Goal: Task Accomplishment & Management: Manage account settings

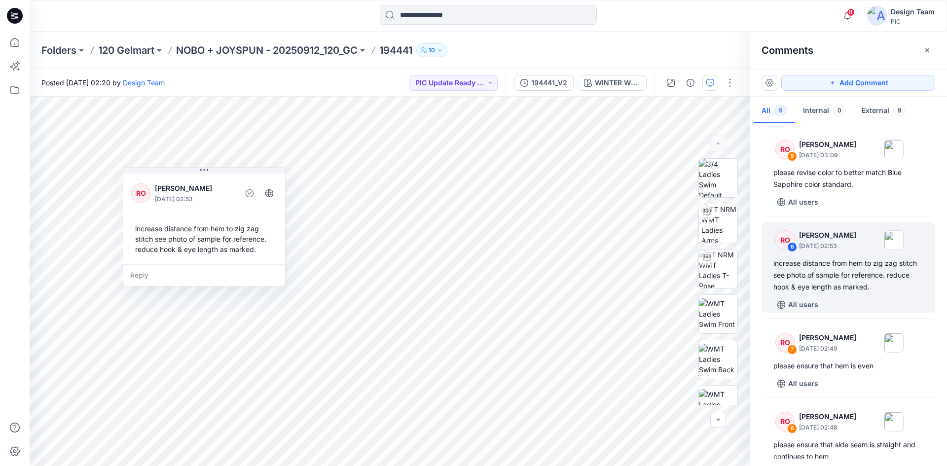
scroll to position [99, 0]
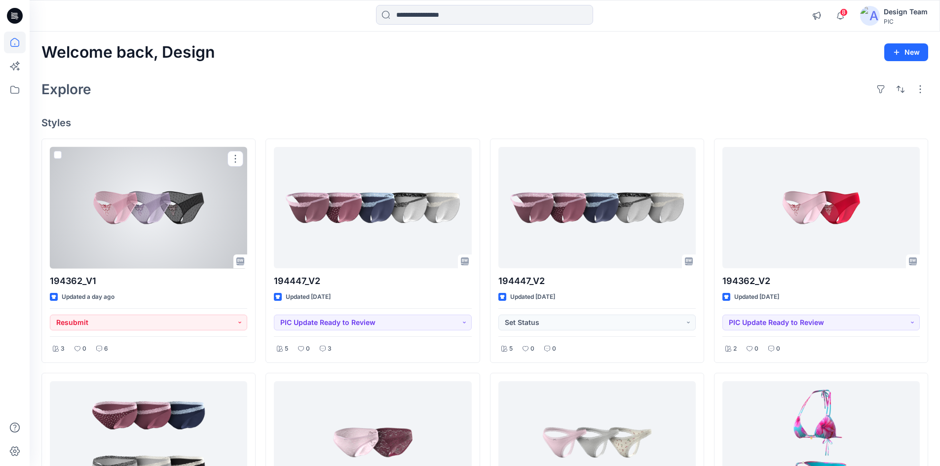
scroll to position [296, 0]
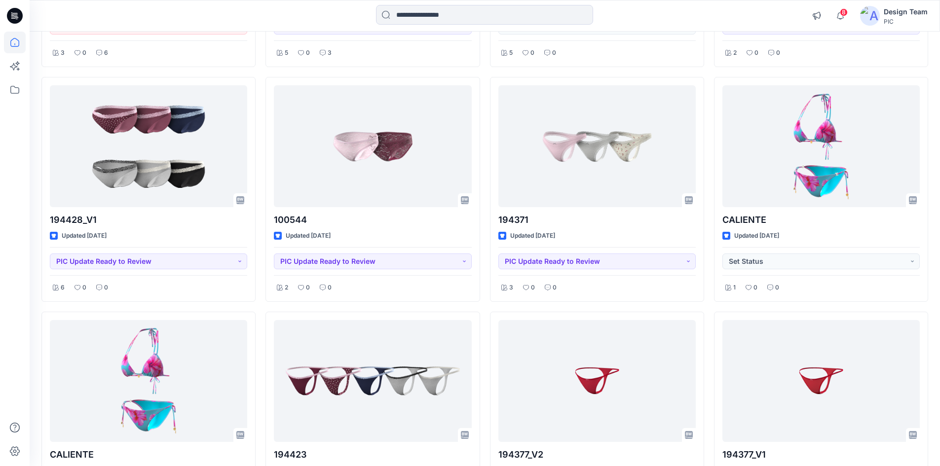
click at [432, 25] on div at bounding box center [484, 16] width 217 height 22
click at [428, 21] on input at bounding box center [484, 15] width 217 height 20
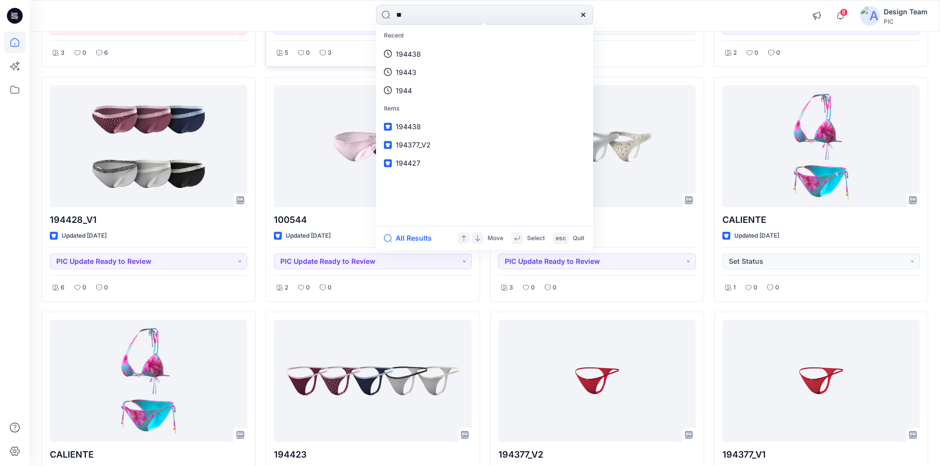
type input "***"
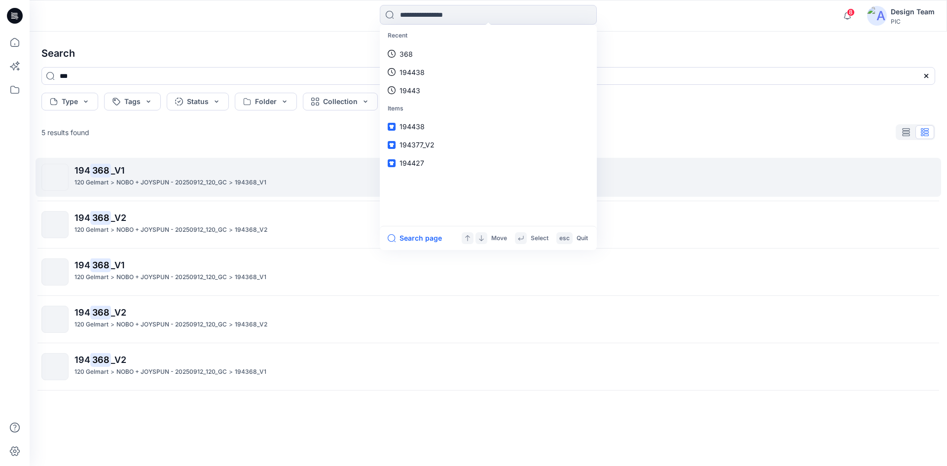
click at [208, 182] on p "NOBO + JOYSPUN - 20250912_120_GC" at bounding box center [171, 183] width 110 height 10
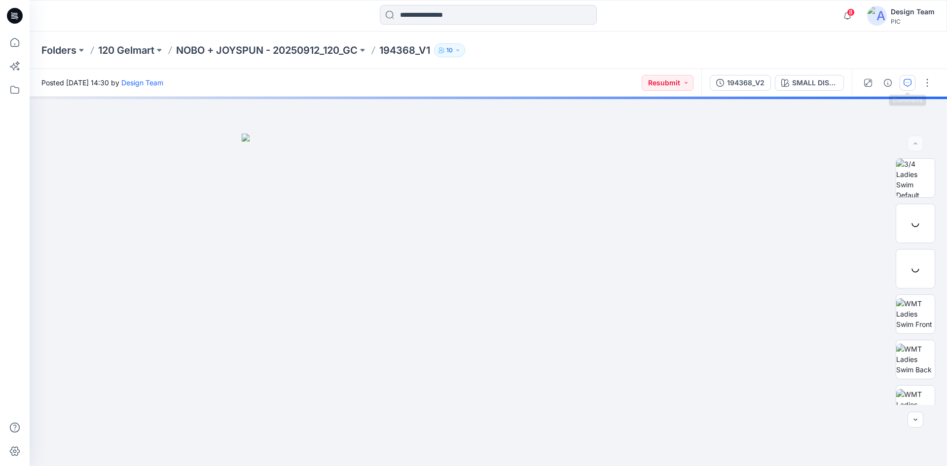
click at [902, 84] on button "button" at bounding box center [908, 83] width 16 height 16
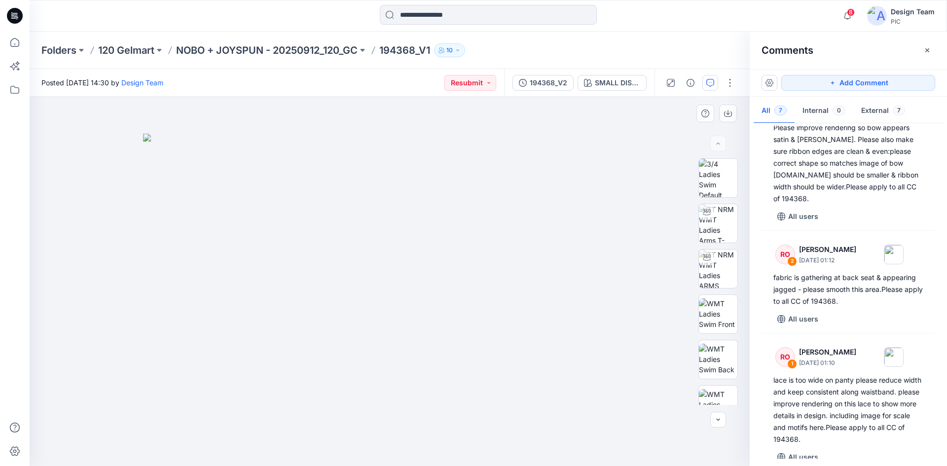
scroll to position [397, 0]
click at [712, 212] on img at bounding box center [718, 223] width 38 height 38
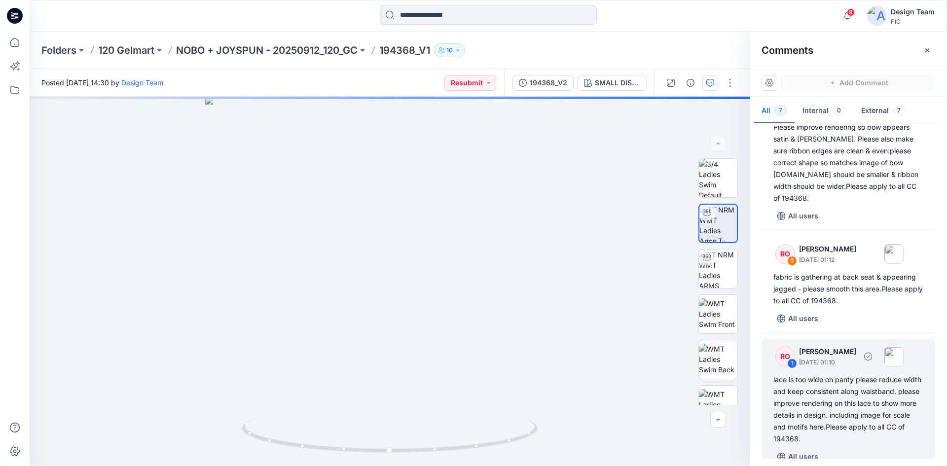
click at [846, 388] on div "lace is too wide on panty please reduce width and keep consistent along waistba…" at bounding box center [848, 409] width 150 height 71
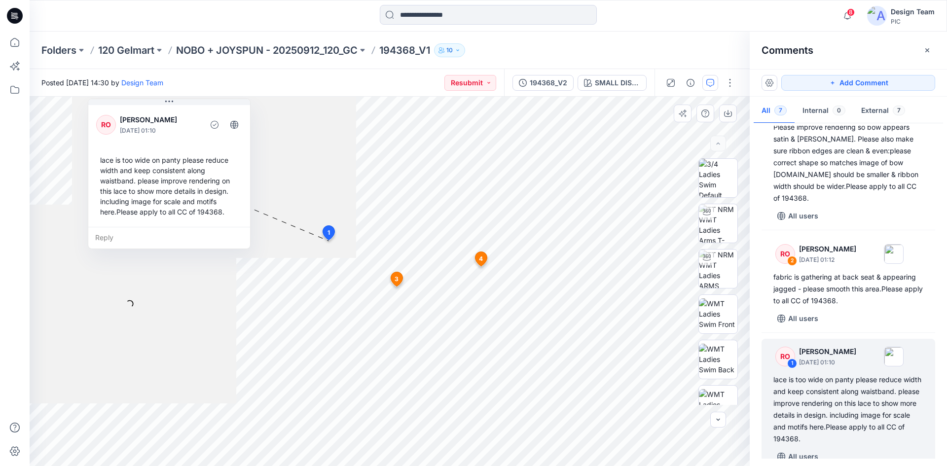
drag, startPoint x: 388, startPoint y: 178, endPoint x: 147, endPoint y: 143, distance: 243.2
click at [147, 143] on div "RO Raquel Ortiz October 03, 2025 01:10 lace is too wide on panty please reduce …" at bounding box center [169, 165] width 162 height 124
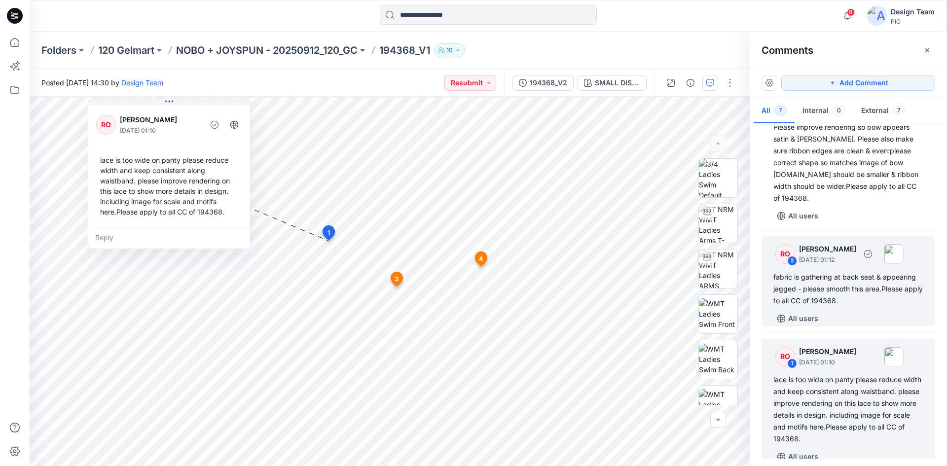
click at [852, 279] on div "fabric is gathering at back seat & appearing jagged - please smooth this area.P…" at bounding box center [848, 289] width 150 height 36
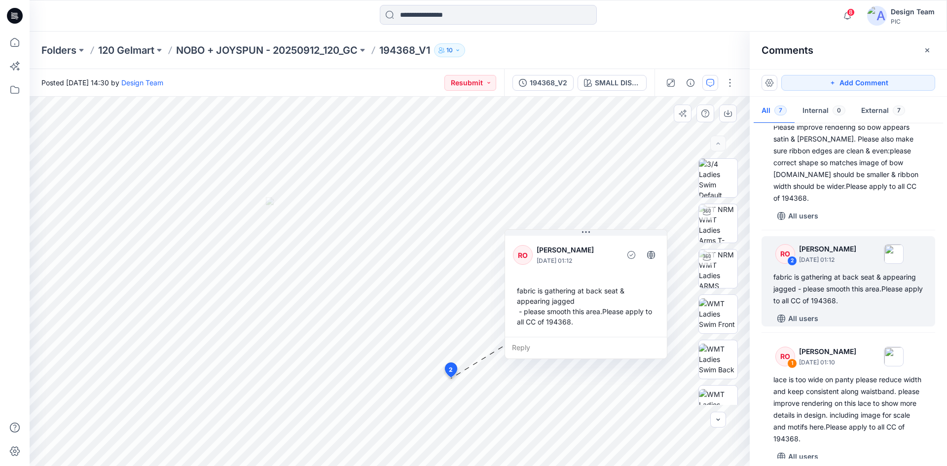
drag, startPoint x: 478, startPoint y: 426, endPoint x: 547, endPoint y: 273, distance: 167.8
click at [547, 273] on div "RO Raquel Ortiz October 03, 2025 01:12 fabric is gathering at back seat & appea…" at bounding box center [586, 285] width 162 height 103
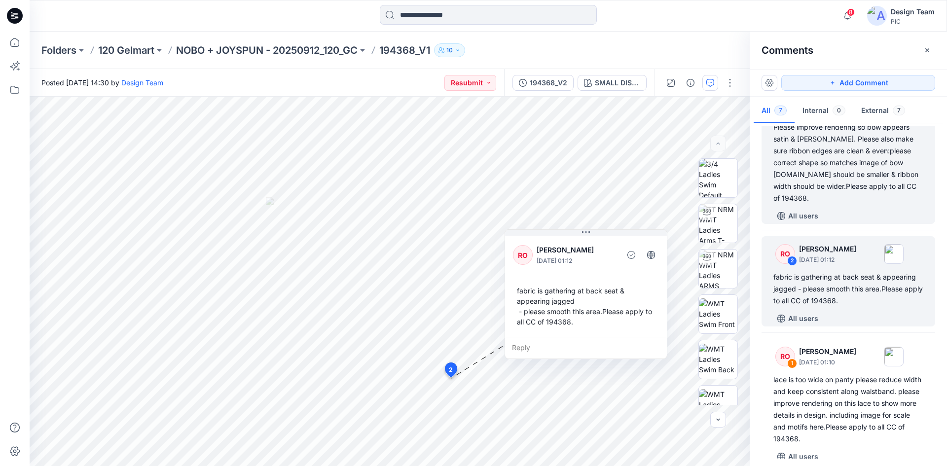
click at [896, 186] on div "Please improve rendering so bow appears satin & shiny. Please also make sure ri…" at bounding box center [848, 162] width 150 height 83
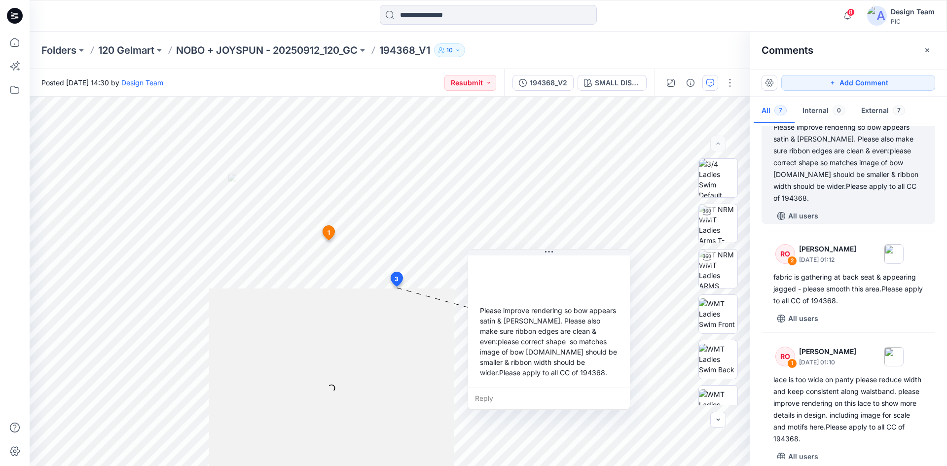
scroll to position [357, 0]
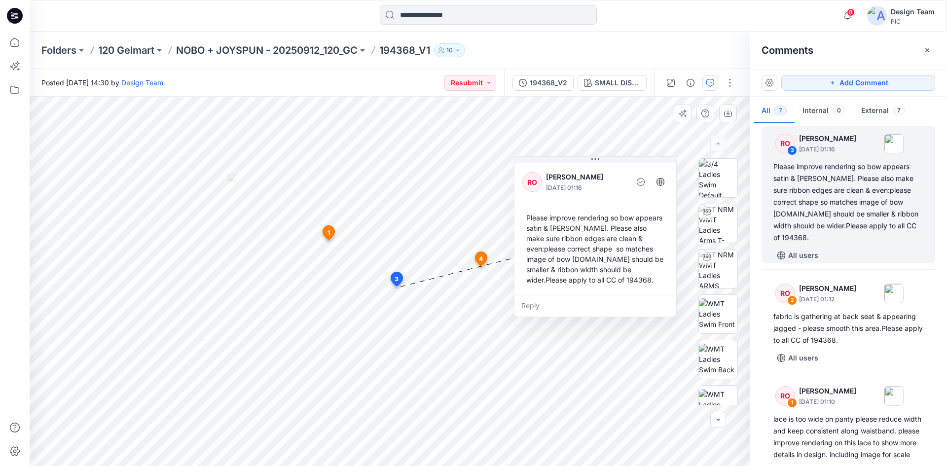
drag, startPoint x: 559, startPoint y: 321, endPoint x: 605, endPoint y: 228, distance: 103.4
click at [605, 228] on div "Please improve rendering so bow appears satin & shiny. Please also make sure ri…" at bounding box center [595, 249] width 146 height 80
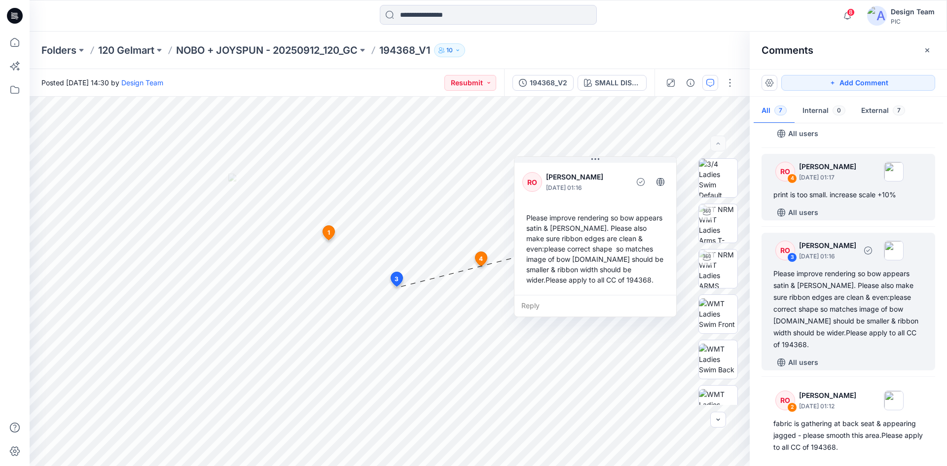
scroll to position [209, 0]
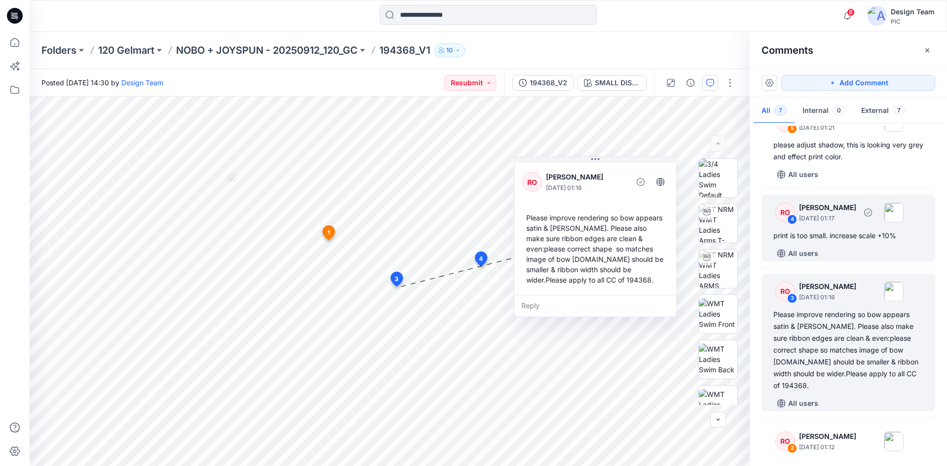
click at [819, 231] on div "print is too small. increase scale +10%" at bounding box center [848, 236] width 150 height 12
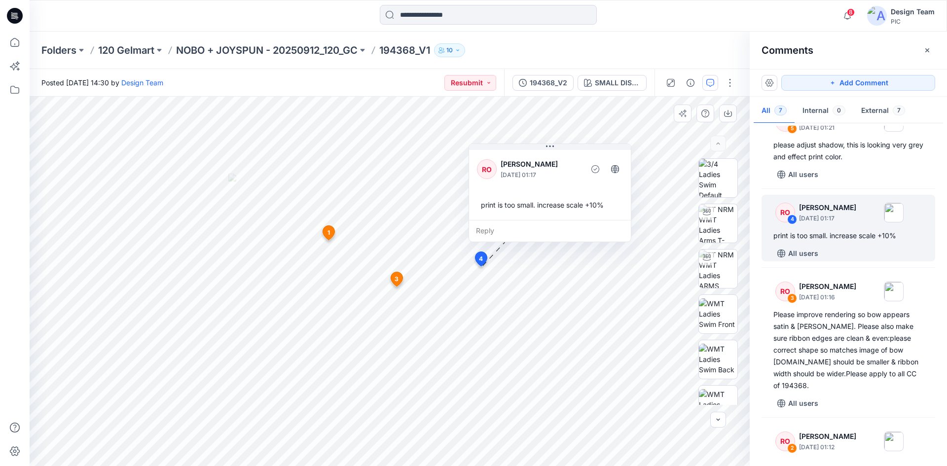
drag, startPoint x: 508, startPoint y: 316, endPoint x: 509, endPoint y: 188, distance: 127.7
click at [509, 188] on div "RO Raquel Ortiz October 03, 2025 01:17 print is too small. increase scale +10%" at bounding box center [550, 184] width 162 height 72
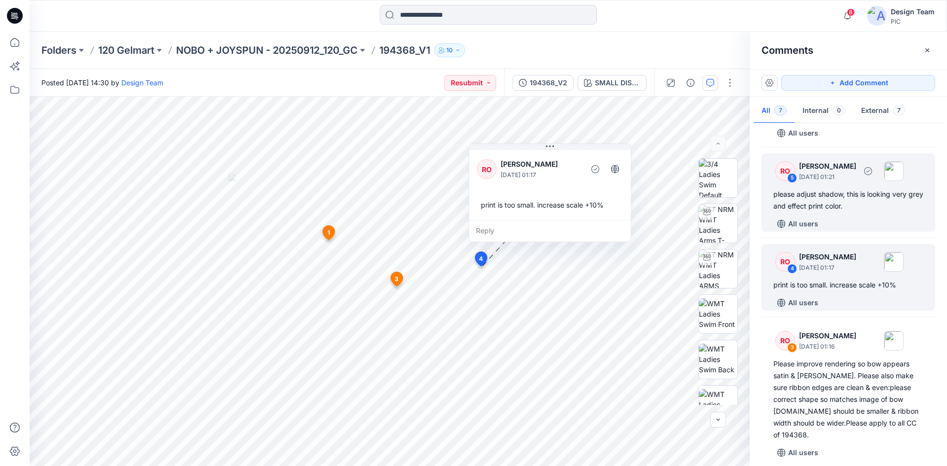
click at [844, 215] on div "RO 5 Raquel Ortiz October 03, 2025 01:21 please adjust shadow, this is looking …" at bounding box center [849, 192] width 174 height 78
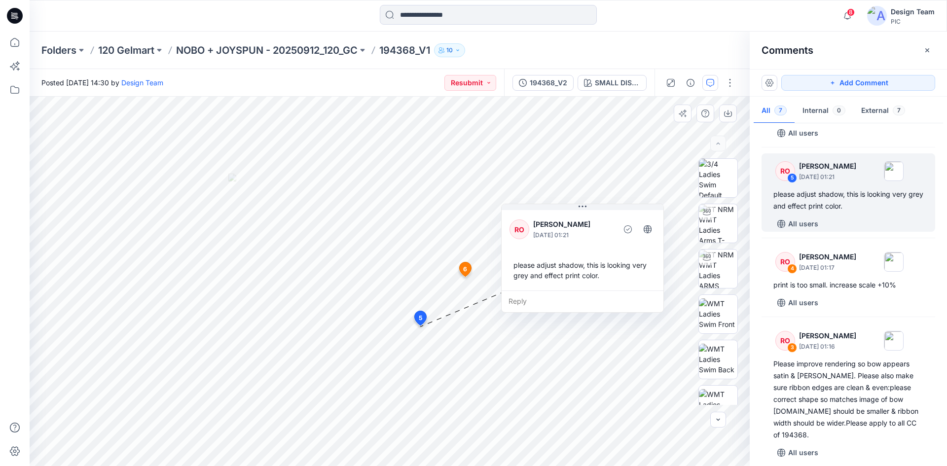
drag, startPoint x: 494, startPoint y: 381, endPoint x: 577, endPoint y: 263, distance: 144.1
click at [577, 263] on div "please adjust shadow, this is looking very grey and effect print color." at bounding box center [582, 270] width 146 height 29
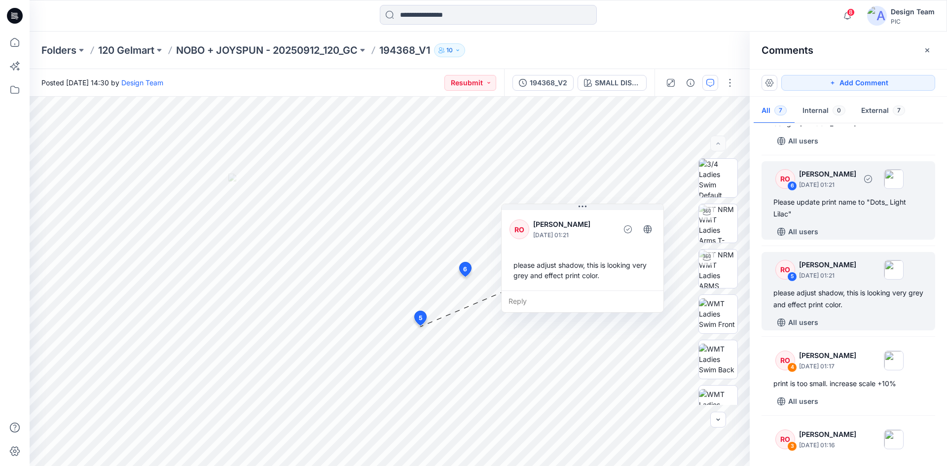
click at [837, 219] on div "Please update print name to "Dots_ Light Lilac"" at bounding box center [848, 208] width 150 height 24
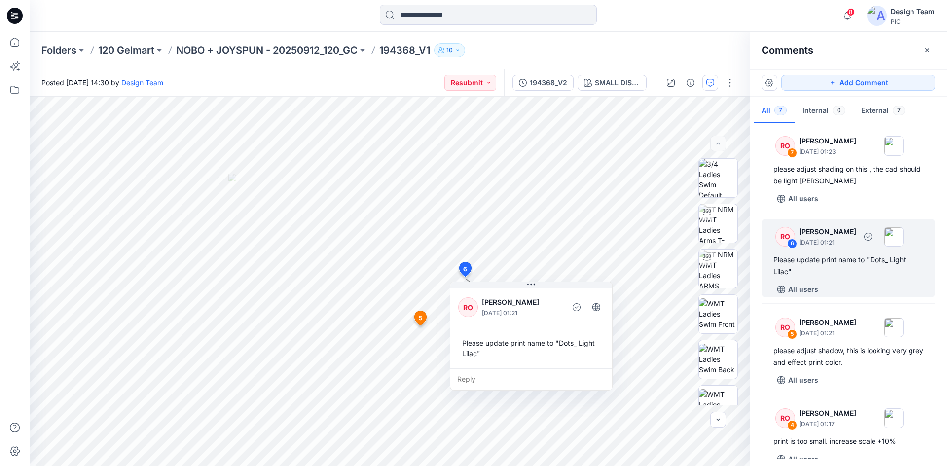
scroll to position [0, 0]
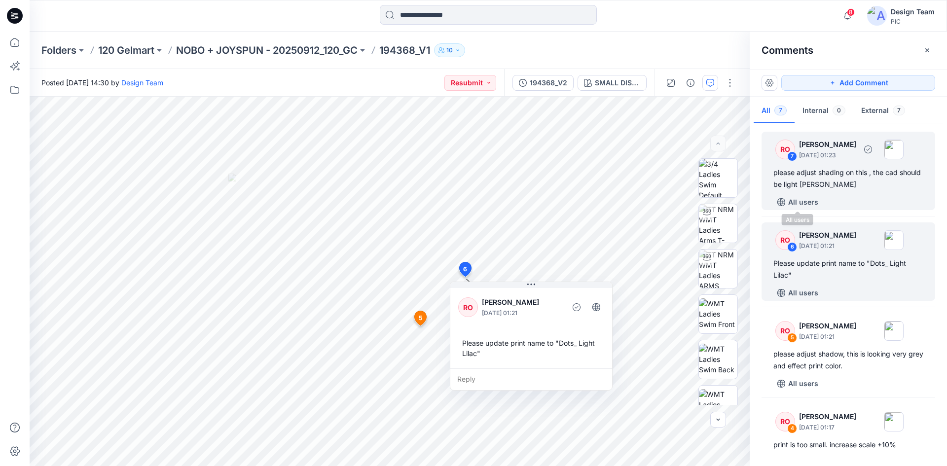
click at [818, 193] on div "RO 7 Raquel Ortiz October 03, 2025 01:23 please adjust shading on this , the ca…" at bounding box center [849, 171] width 174 height 78
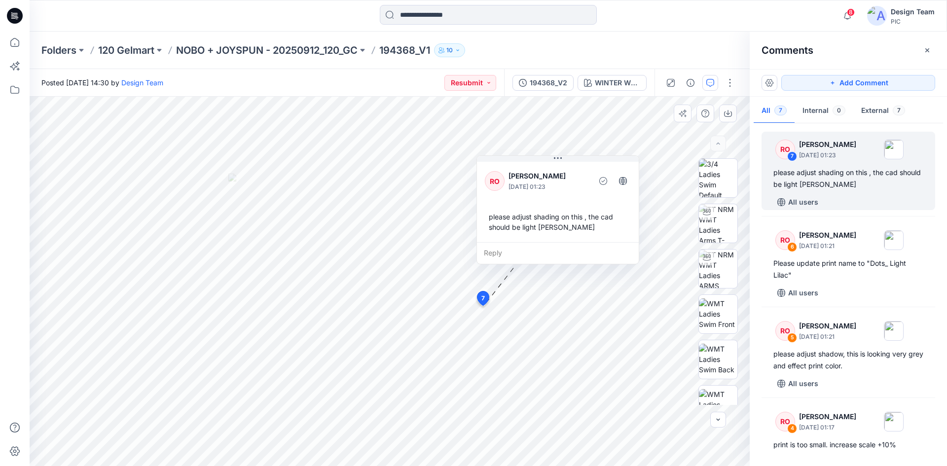
drag, startPoint x: 511, startPoint y: 353, endPoint x: 516, endPoint y: 201, distance: 152.5
click at [516, 201] on div "RO Raquel Ortiz October 03, 2025 01:23 please adjust shading on this , the cad …" at bounding box center [558, 201] width 162 height 82
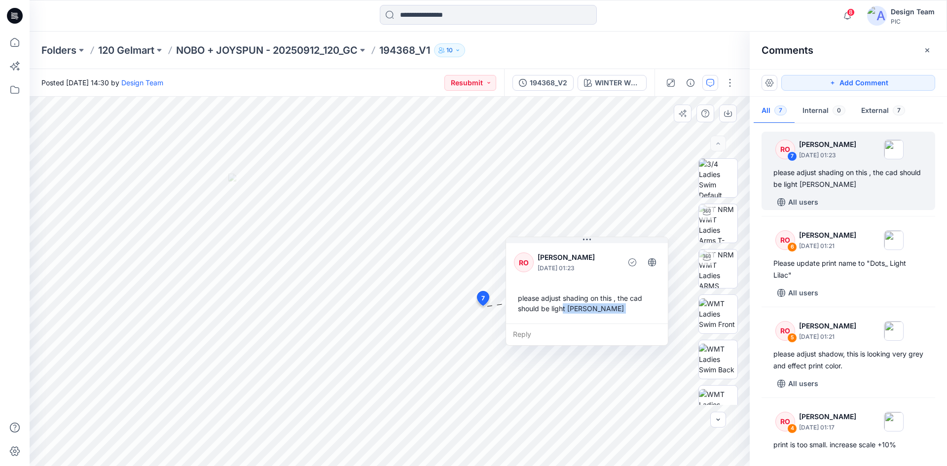
drag, startPoint x: 532, startPoint y: 235, endPoint x: 561, endPoint y: 316, distance: 86.4
click at [561, 316] on div "please adjust shading on this , the cad should be light heather grey" at bounding box center [587, 303] width 146 height 29
click at [530, 302] on div "please adjust shading on this , the cad should be light heather grey" at bounding box center [587, 303] width 146 height 29
click at [540, 288] on div "RO Raquel Ortiz October 03, 2025 01:23 please adjust shading on this , the cad …" at bounding box center [587, 282] width 162 height 82
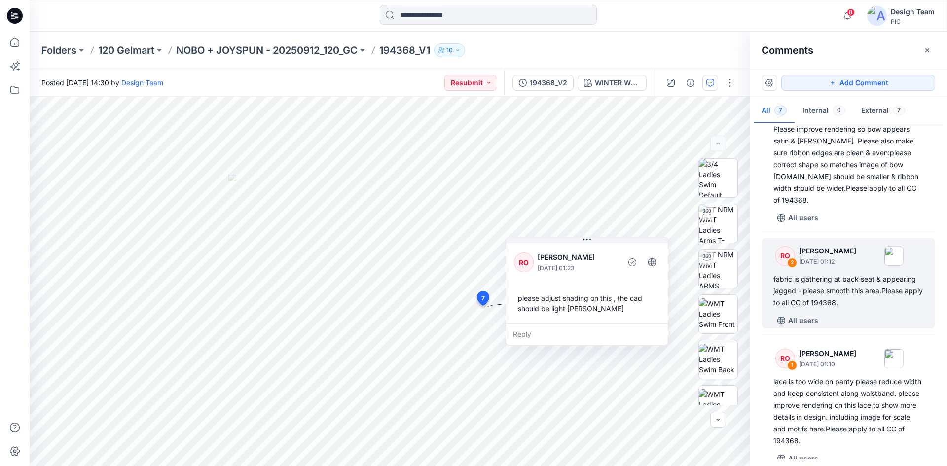
scroll to position [397, 0]
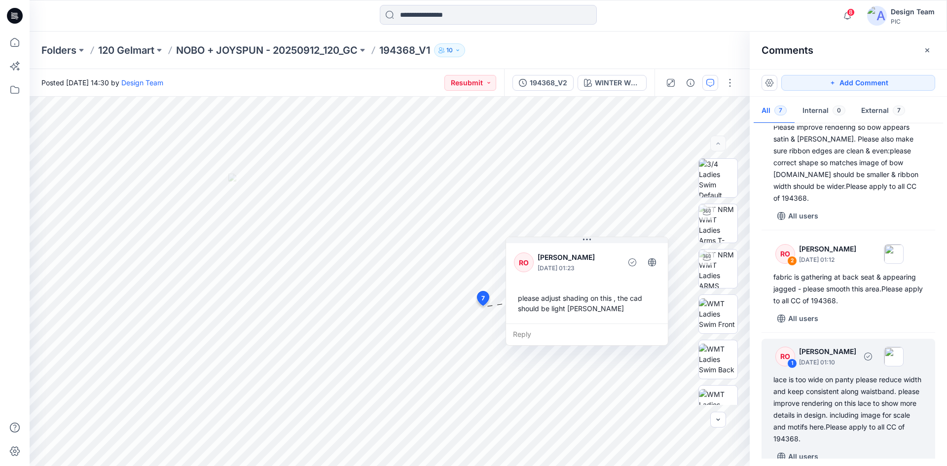
click at [832, 398] on div "lace is too wide on panty please reduce width and keep consistent along waistba…" at bounding box center [848, 409] width 150 height 71
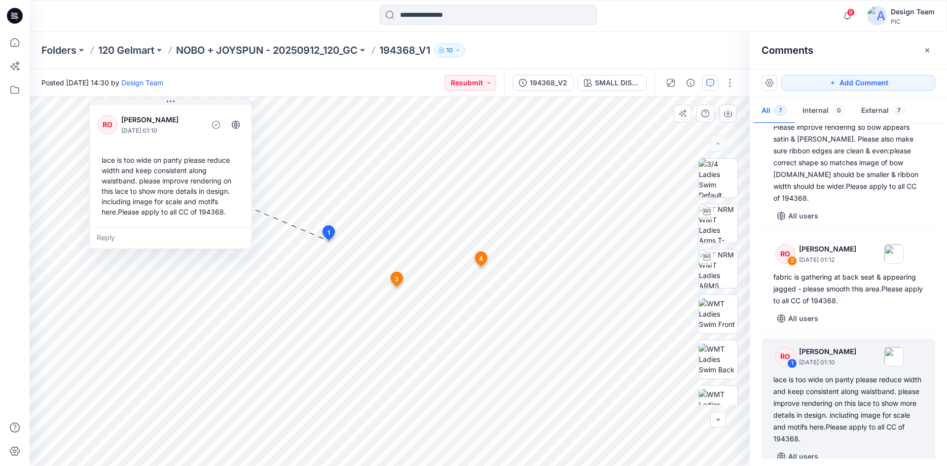
drag, startPoint x: 427, startPoint y: 137, endPoint x: 163, endPoint y: 174, distance: 265.9
click at [185, 161] on div "lace is too wide on panty please reduce width and keep consistent along waistba…" at bounding box center [171, 186] width 146 height 70
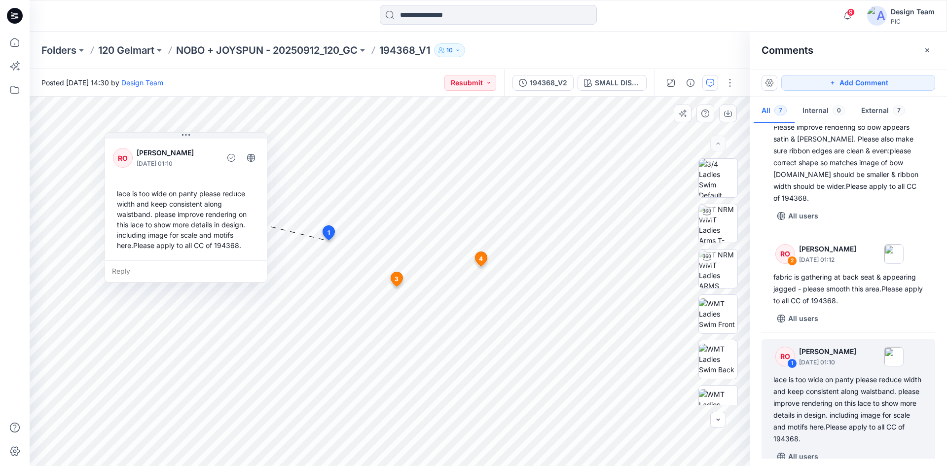
drag, startPoint x: 172, startPoint y: 184, endPoint x: 186, endPoint y: 212, distance: 31.8
click at [186, 212] on div "lace is too wide on panty please reduce width and keep consistent along waistba…" at bounding box center [186, 219] width 146 height 70
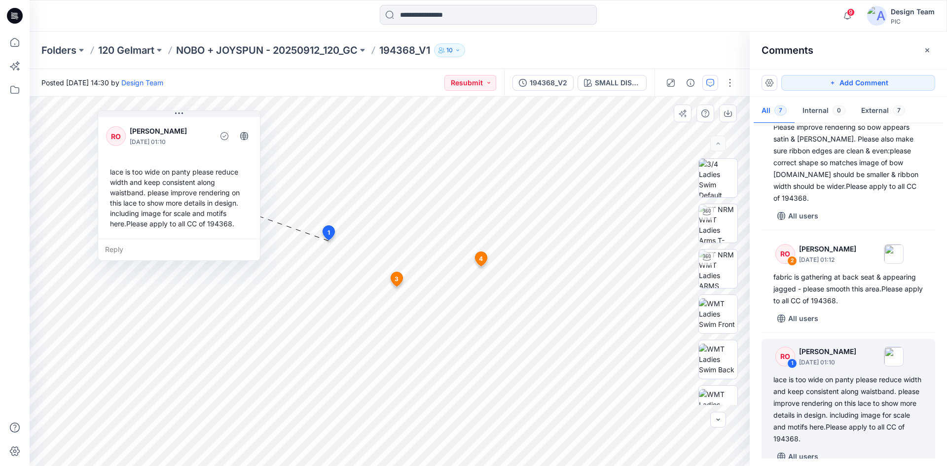
drag, startPoint x: 158, startPoint y: 218, endPoint x: 151, endPoint y: 196, distance: 22.8
click at [151, 196] on div "lace is too wide on panty please reduce width and keep consistent along waistba…" at bounding box center [179, 198] width 146 height 70
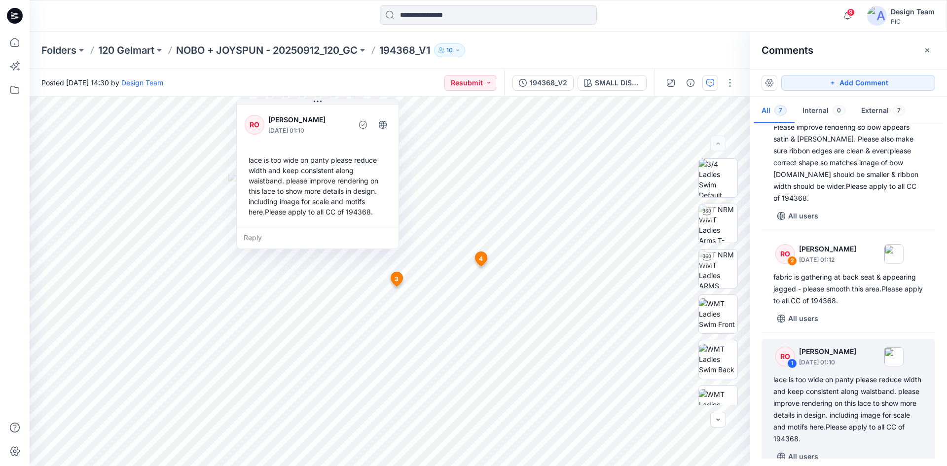
drag, startPoint x: 129, startPoint y: 118, endPoint x: 310, endPoint y: 82, distance: 184.1
click at [315, 58] on div "Folders 120 Gelmart NOBO + JOYSPUN - 20250912_120_GC 194368_V1 10 Posted Thursd…" at bounding box center [488, 249] width 917 height 435
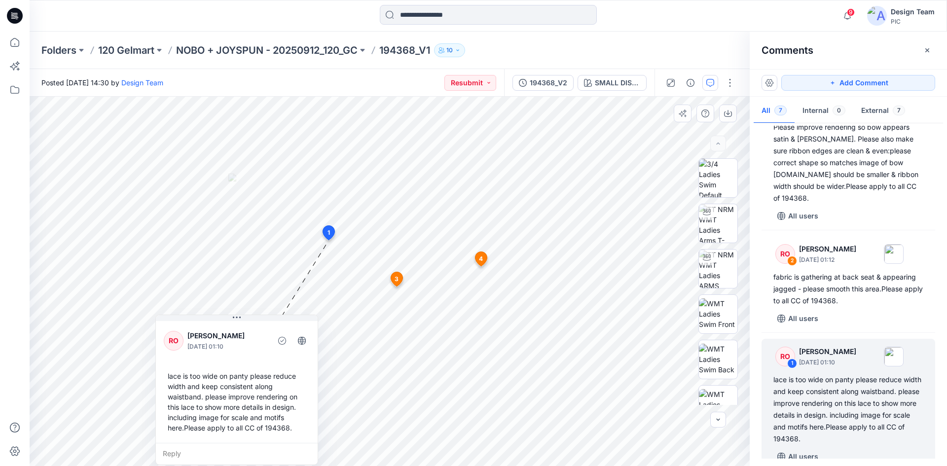
drag, startPoint x: 307, startPoint y: 113, endPoint x: 221, endPoint y: 325, distance: 228.3
click at [221, 325] on div "RO Raquel Ortiz October 03, 2025 01:10 lace is too wide on panty please reduce …" at bounding box center [237, 381] width 162 height 124
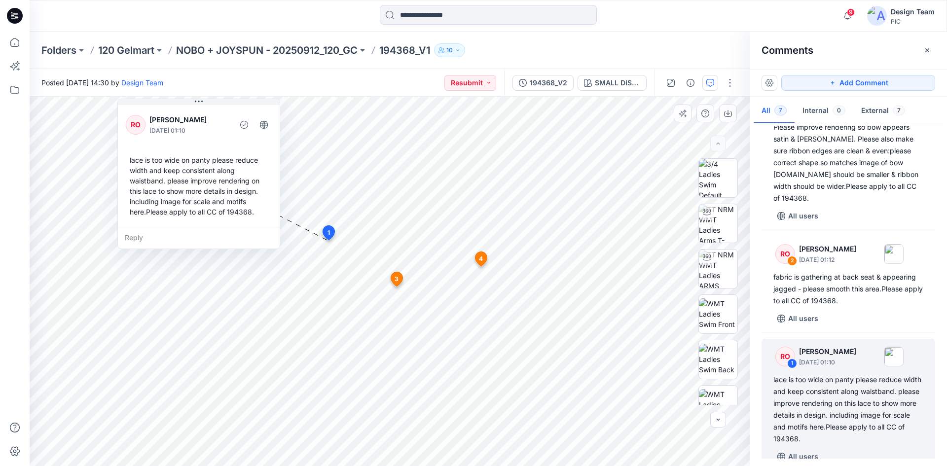
drag, startPoint x: 197, startPoint y: 335, endPoint x: 160, endPoint y: 108, distance: 230.8
click at [160, 108] on div "RO Raquel Ortiz October 03, 2025 01:10 lace is too wide on panty please reduce …" at bounding box center [199, 165] width 162 height 124
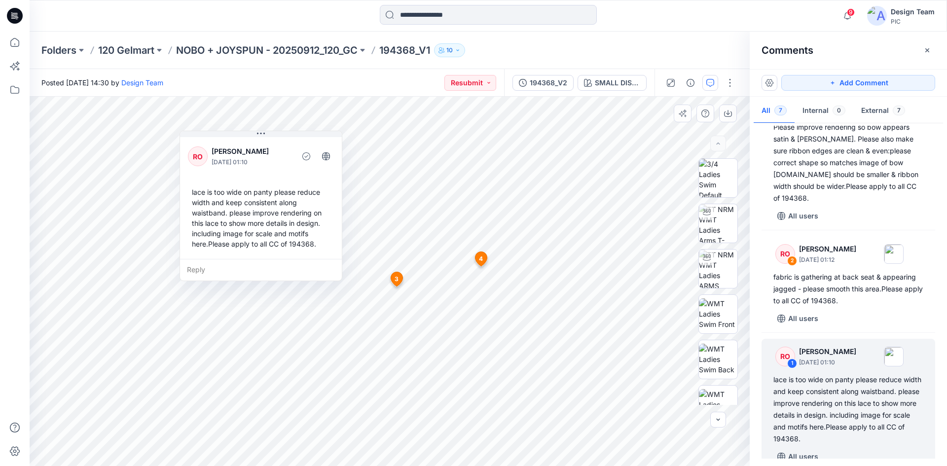
drag, startPoint x: 172, startPoint y: 177, endPoint x: 299, endPoint y: 229, distance: 137.1
click at [299, 229] on div "lace is too wide on panty please reduce width and keep consistent along waistba…" at bounding box center [261, 218] width 146 height 70
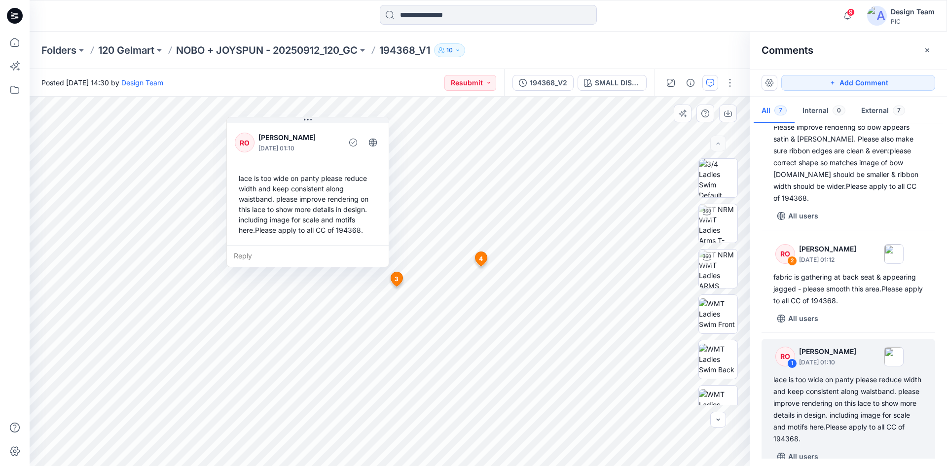
drag, startPoint x: 288, startPoint y: 224, endPoint x: 266, endPoint y: 188, distance: 42.7
click at [266, 188] on div "lace is too wide on panty please reduce width and keep consistent along waistba…" at bounding box center [308, 204] width 146 height 70
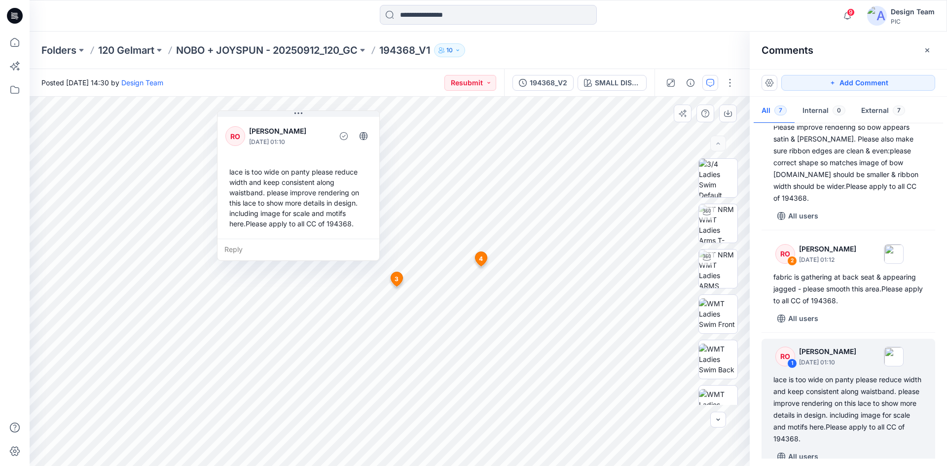
drag, startPoint x: 278, startPoint y: 222, endPoint x: 269, endPoint y: 218, distance: 10.2
click at [269, 218] on div "lace is too wide on panty please reduce width and keep consistent along waistba…" at bounding box center [298, 198] width 146 height 70
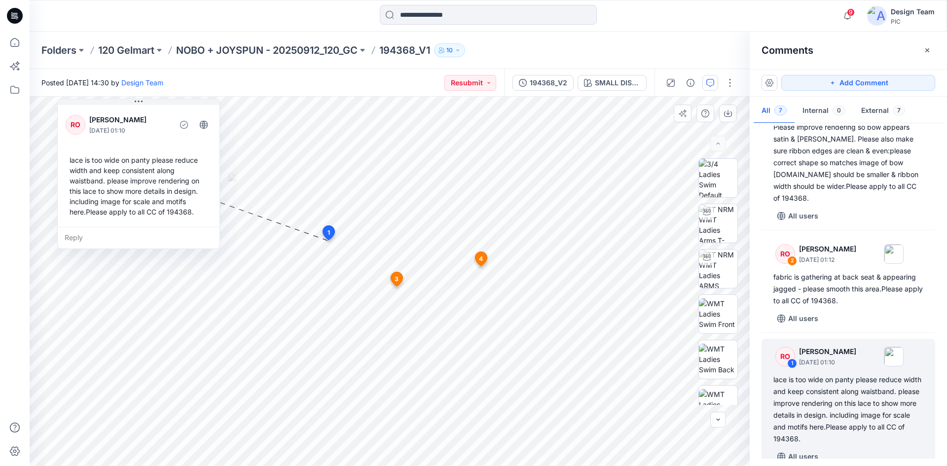
drag, startPoint x: 249, startPoint y: 198, endPoint x: 105, endPoint y: 120, distance: 163.5
click at [105, 120] on div "RO Raquel Ortiz October 03, 2025 01:10 lace is too wide on panty please reduce …" at bounding box center [139, 165] width 162 height 124
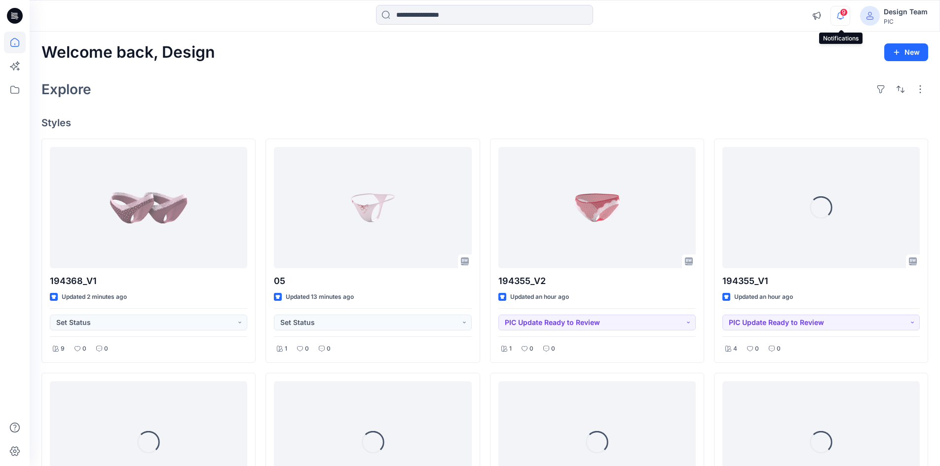
click at [840, 18] on icon "button" at bounding box center [840, 16] width 19 height 20
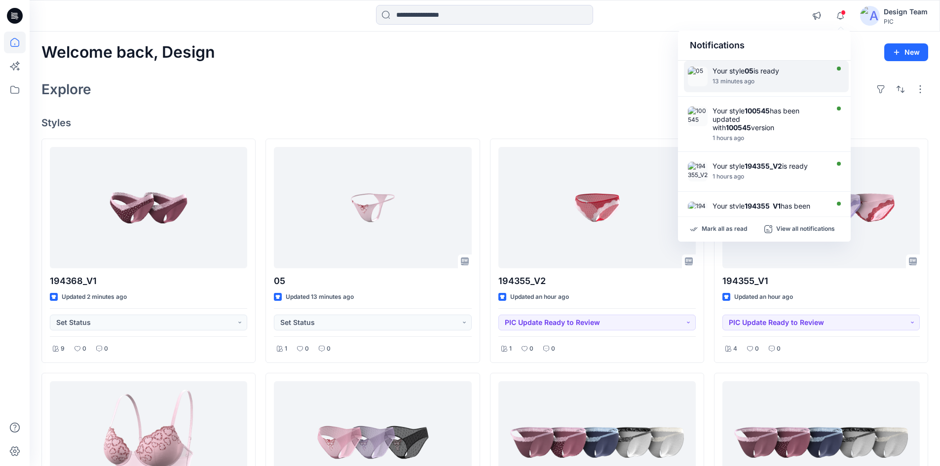
click at [760, 89] on div "Your style 05 is ready 13 minutes ago" at bounding box center [766, 77] width 165 height 32
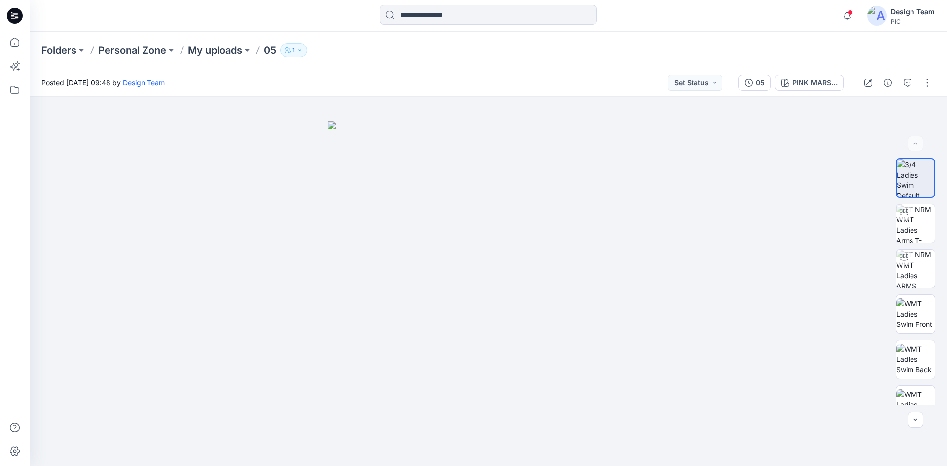
click at [273, 51] on p "05" at bounding box center [270, 50] width 12 height 14
click at [928, 79] on button "button" at bounding box center [927, 83] width 16 height 16
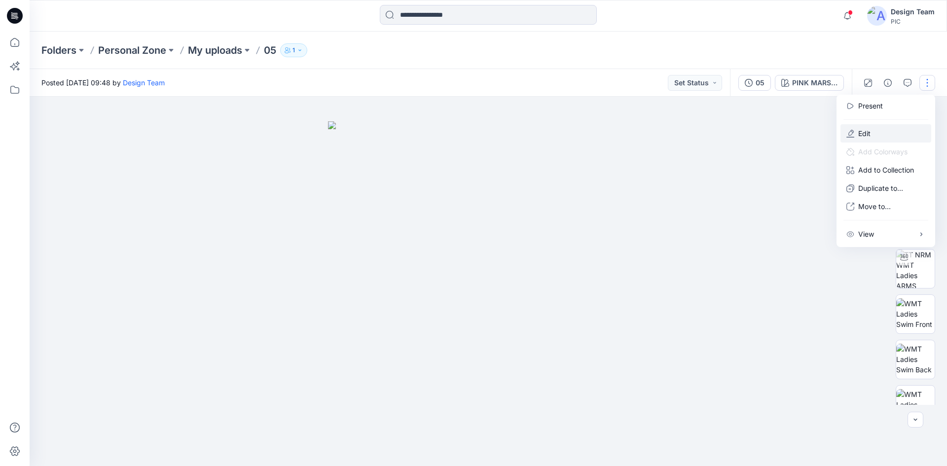
click at [875, 132] on button "Edit" at bounding box center [885, 133] width 91 height 18
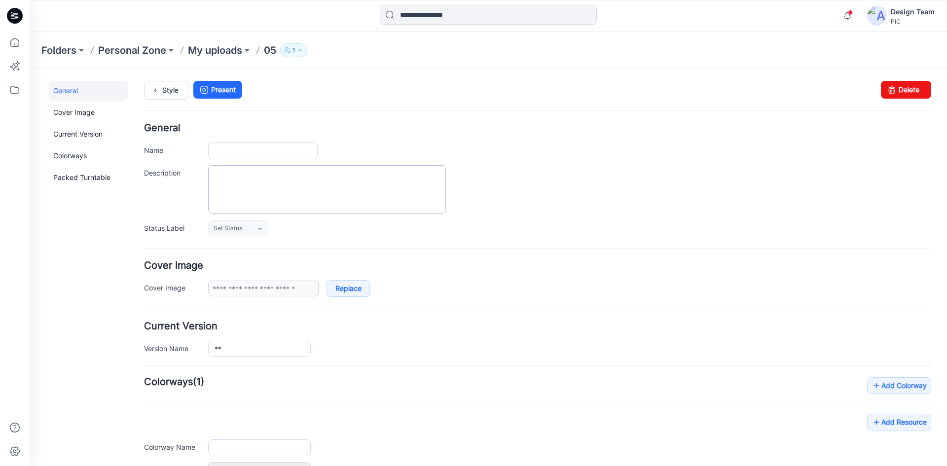
type input "**"
type input "**********"
drag, startPoint x: 229, startPoint y: 348, endPoint x: 205, endPoint y: 345, distance: 23.9
click at [205, 345] on div "Version Name **" at bounding box center [537, 349] width 787 height 16
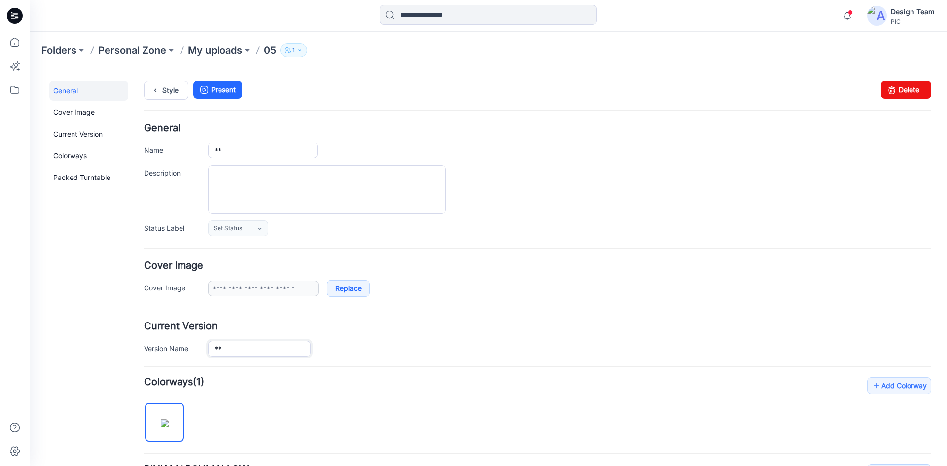
paste input "****"
type input "*********"
click at [330, 352] on div "*********" at bounding box center [569, 349] width 723 height 16
drag, startPoint x: 254, startPoint y: 351, endPoint x: 195, endPoint y: 352, distance: 58.2
click at [195, 352] on div "Version Name *********" at bounding box center [537, 349] width 787 height 16
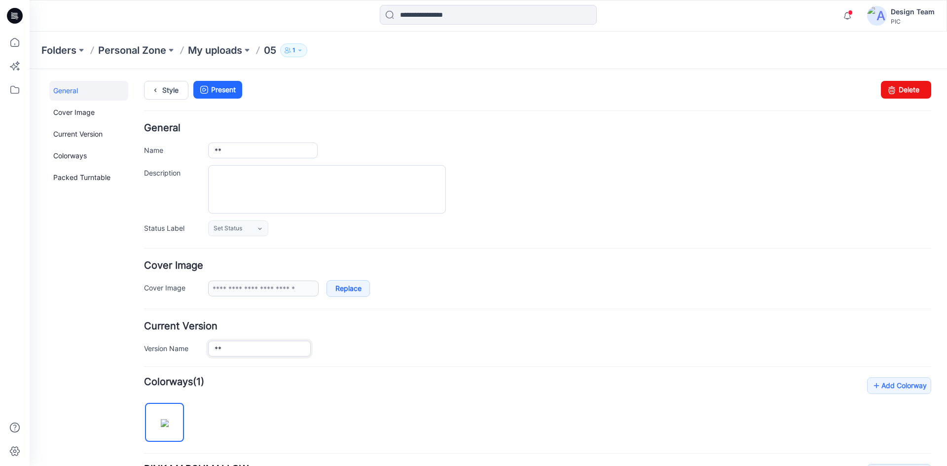
type input "**"
click at [363, 328] on h4 "Current Version" at bounding box center [537, 326] width 787 height 9
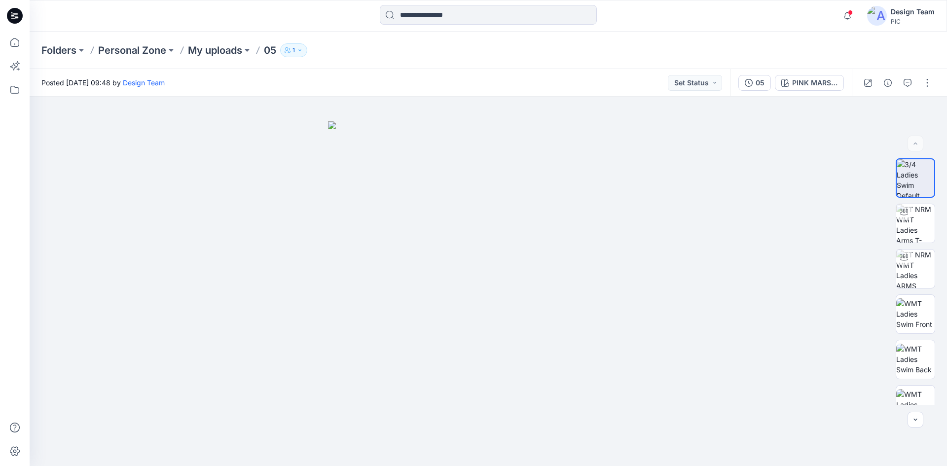
click at [617, 80] on div "Posted Tuesday, October 07, 2025 09:48 by Design Team Set Status" at bounding box center [380, 82] width 700 height 27
click at [849, 11] on span at bounding box center [850, 12] width 5 height 5
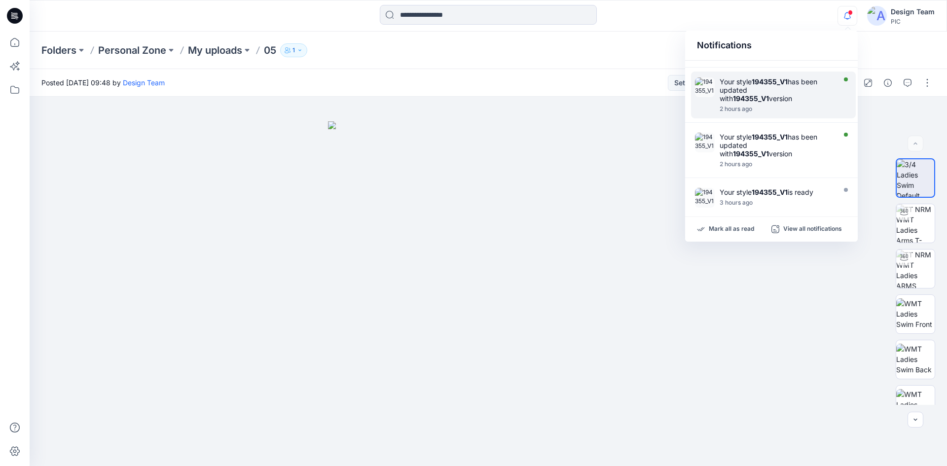
scroll to position [343, 0]
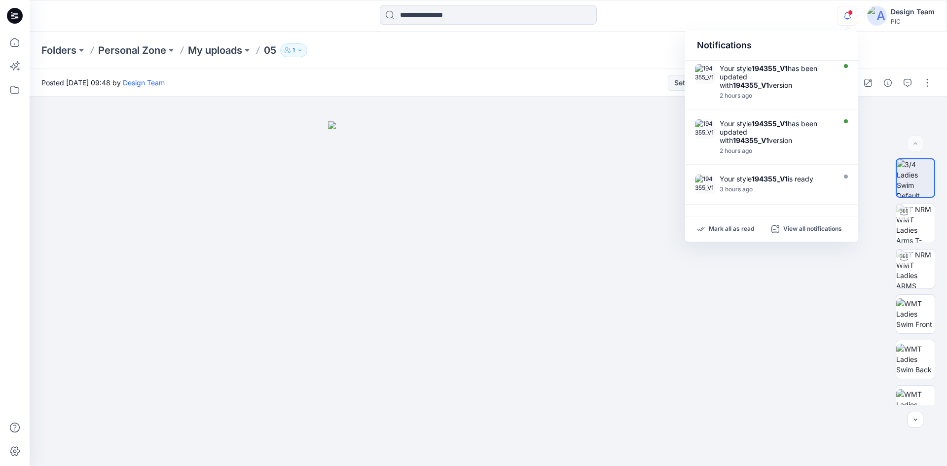
click at [564, 52] on div "Folders Personal Zone My uploads 05 1" at bounding box center [449, 50] width 817 height 14
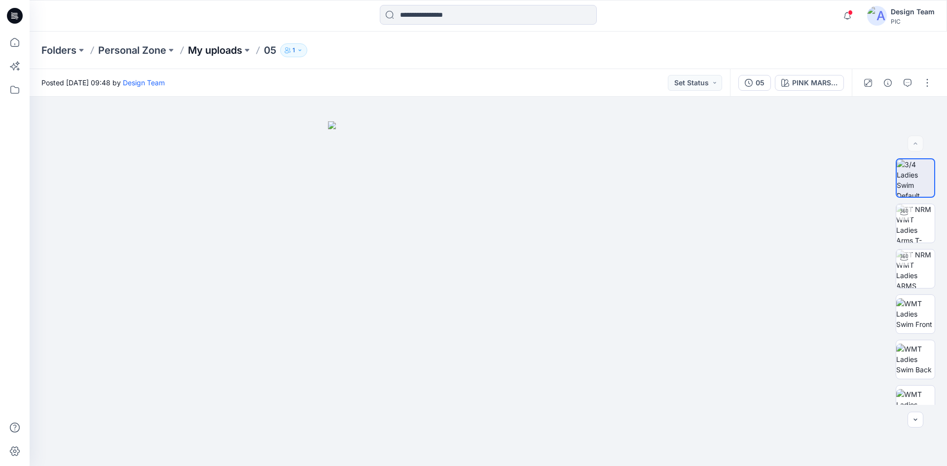
click at [202, 53] on p "My uploads" at bounding box center [215, 50] width 54 height 14
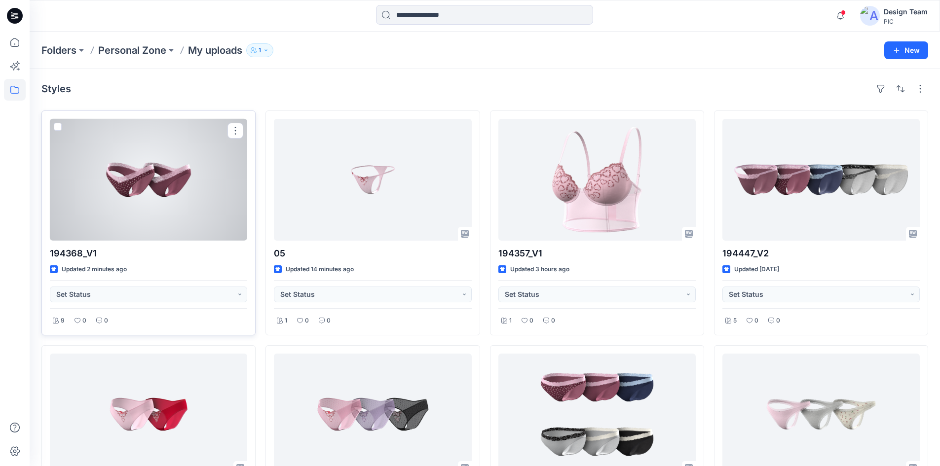
click at [184, 200] on div at bounding box center [148, 180] width 197 height 122
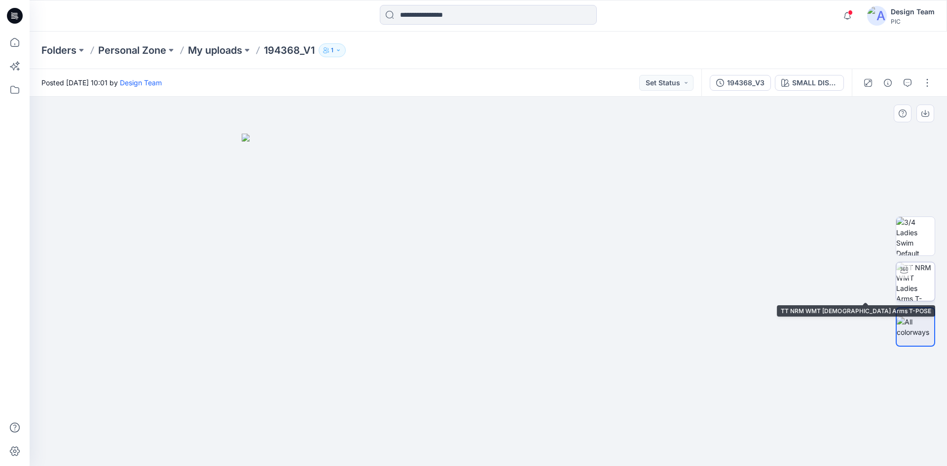
click at [918, 290] on img at bounding box center [915, 281] width 38 height 38
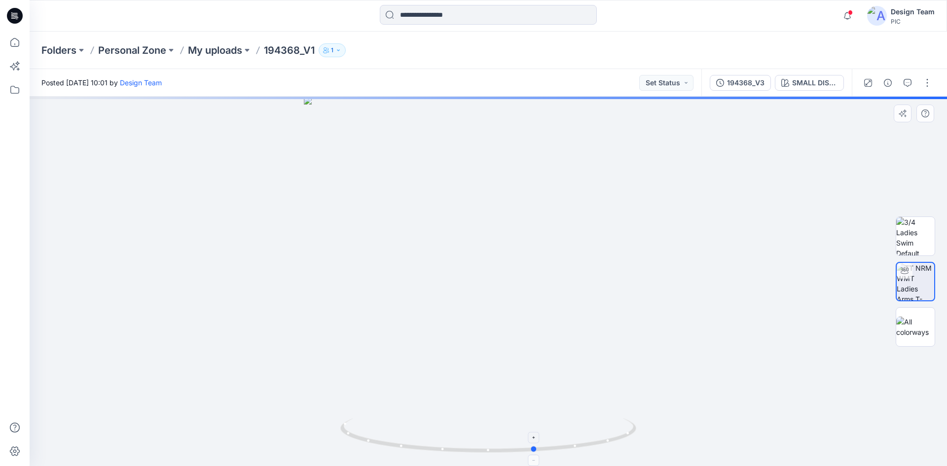
drag, startPoint x: 487, startPoint y: 449, endPoint x: 534, endPoint y: 439, distance: 47.9
click at [534, 439] on icon at bounding box center [489, 436] width 298 height 37
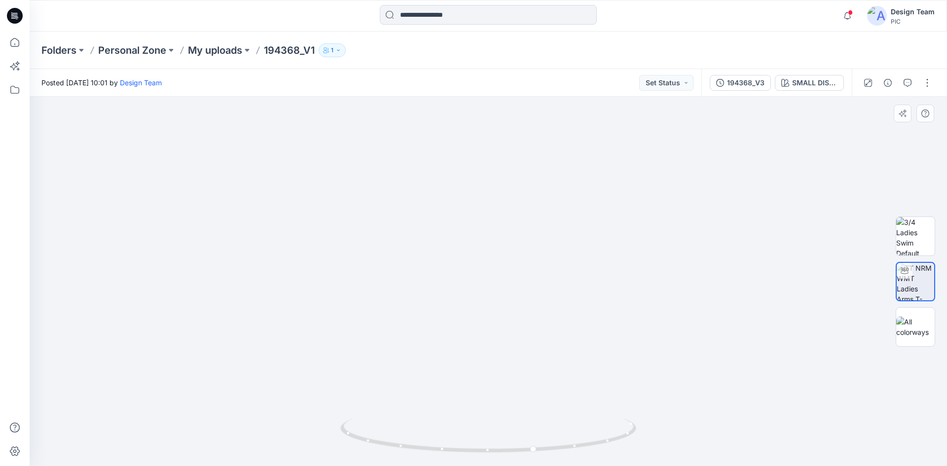
drag, startPoint x: 455, startPoint y: 406, endPoint x: 472, endPoint y: 330, distance: 78.3
click at [472, 330] on img at bounding box center [504, 98] width 962 height 736
drag, startPoint x: 534, startPoint y: 452, endPoint x: 357, endPoint y: 438, distance: 178.1
click at [357, 438] on icon at bounding box center [489, 436] width 298 height 37
drag, startPoint x: 408, startPoint y: 449, endPoint x: 402, endPoint y: 441, distance: 9.2
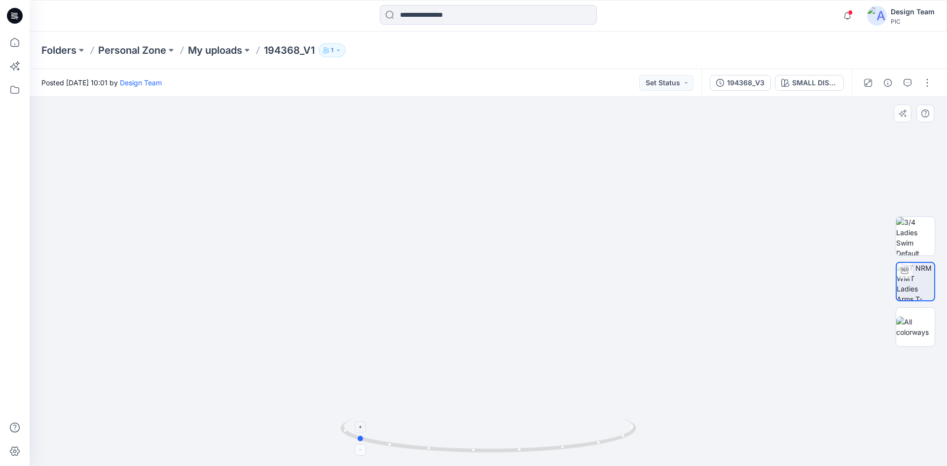
click at [405, 442] on icon at bounding box center [489, 436] width 298 height 37
click at [927, 82] on button "button" at bounding box center [927, 83] width 16 height 16
click at [862, 137] on p "Edit" at bounding box center [864, 133] width 12 height 10
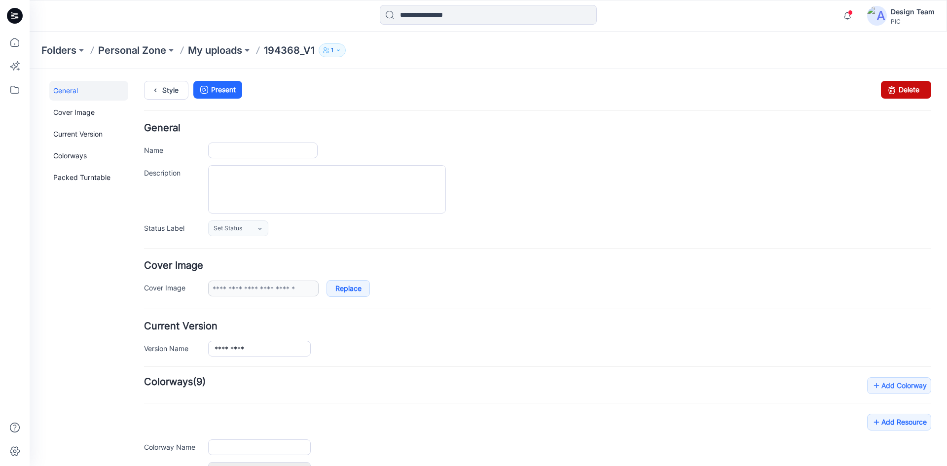
type input "*********"
type input "**********"
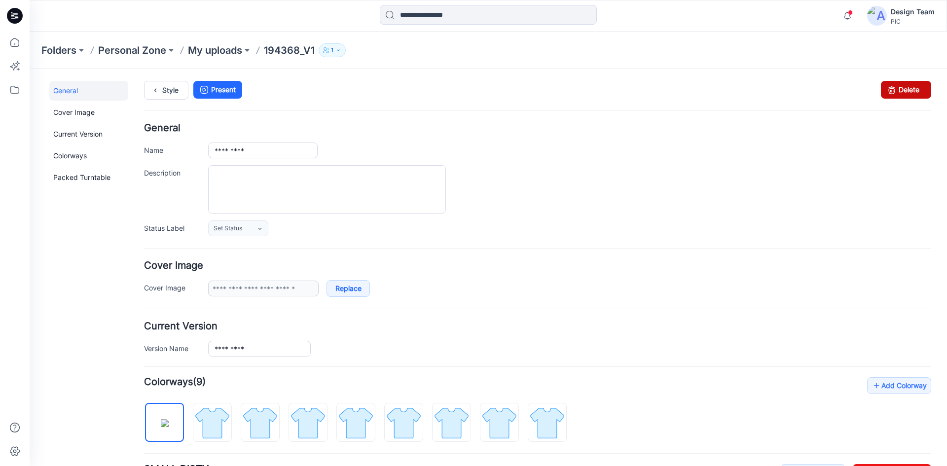
click at [885, 92] on icon at bounding box center [892, 90] width 14 height 18
